Goal: Find specific page/section: Find specific page/section

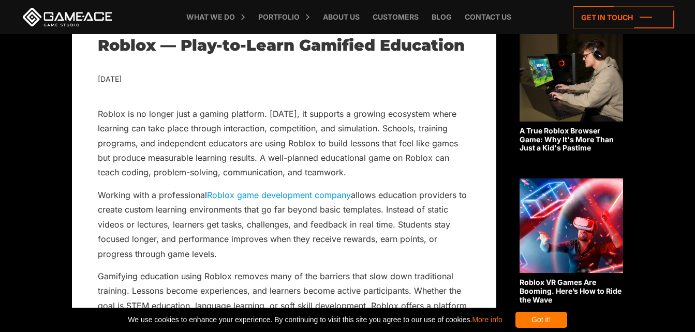
scroll to position [258, 0]
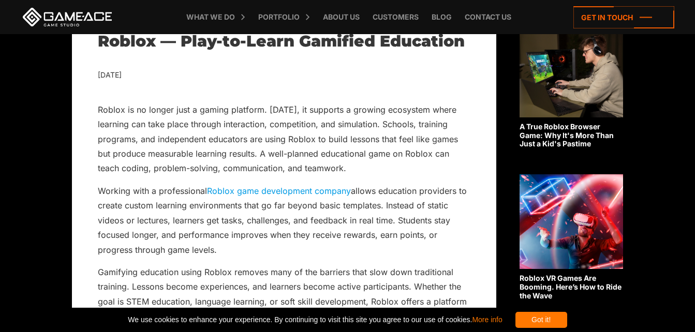
click at [549, 318] on div "Got it!" at bounding box center [542, 320] width 52 height 16
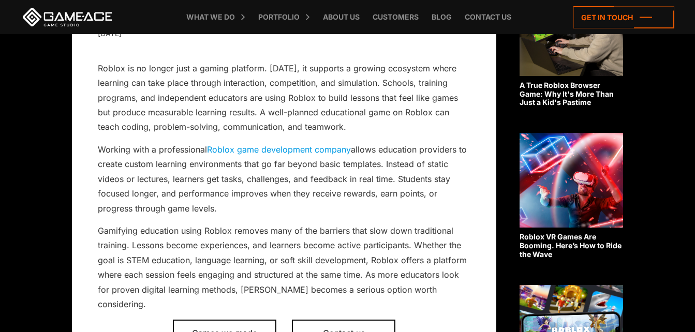
scroll to position [300, 0]
click at [326, 151] on link "Roblox game development company" at bounding box center [279, 149] width 144 height 10
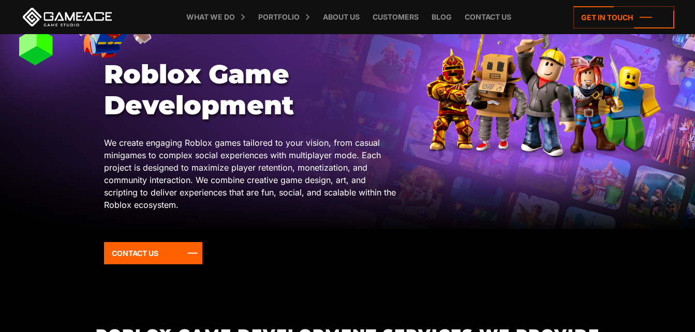
scroll to position [86, 0]
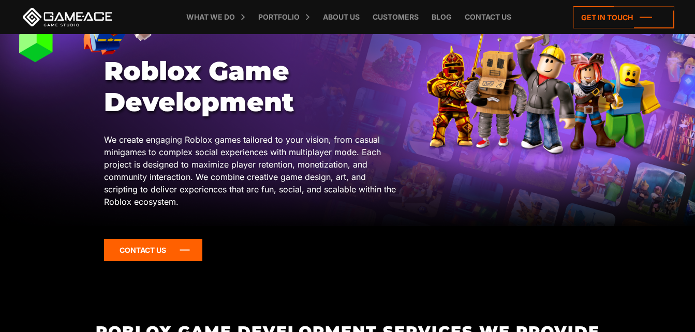
click at [188, 245] on icon at bounding box center [153, 250] width 98 height 22
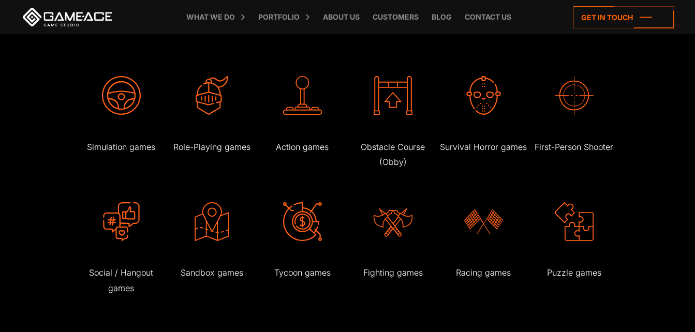
scroll to position [1894, 0]
click at [132, 96] on img at bounding box center [121, 95] width 39 height 39
click at [131, 107] on img at bounding box center [121, 95] width 39 height 39
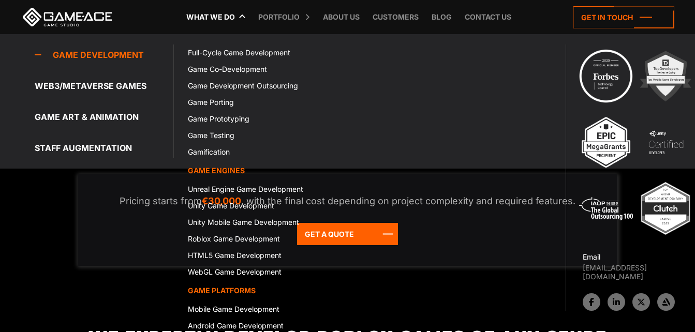
scroll to position [1571, 0]
